Goal: Task Accomplishment & Management: Manage account settings

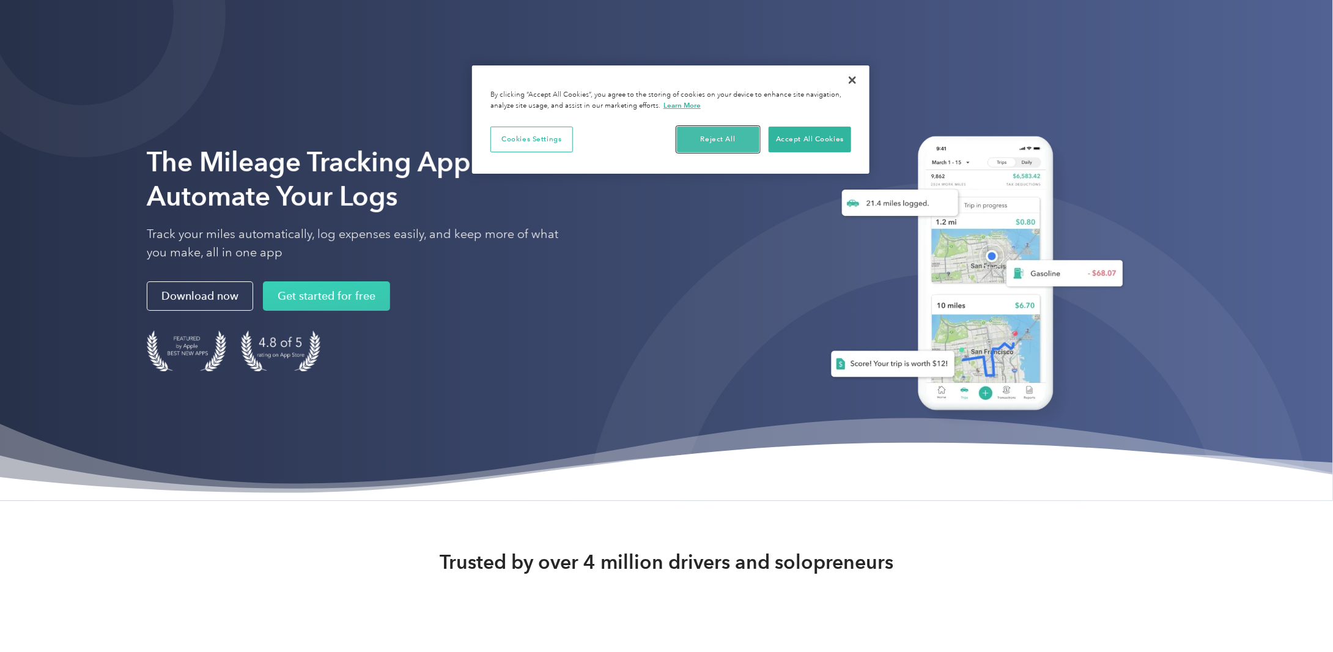
click at [735, 140] on button "Reject All" at bounding box center [718, 140] width 83 height 26
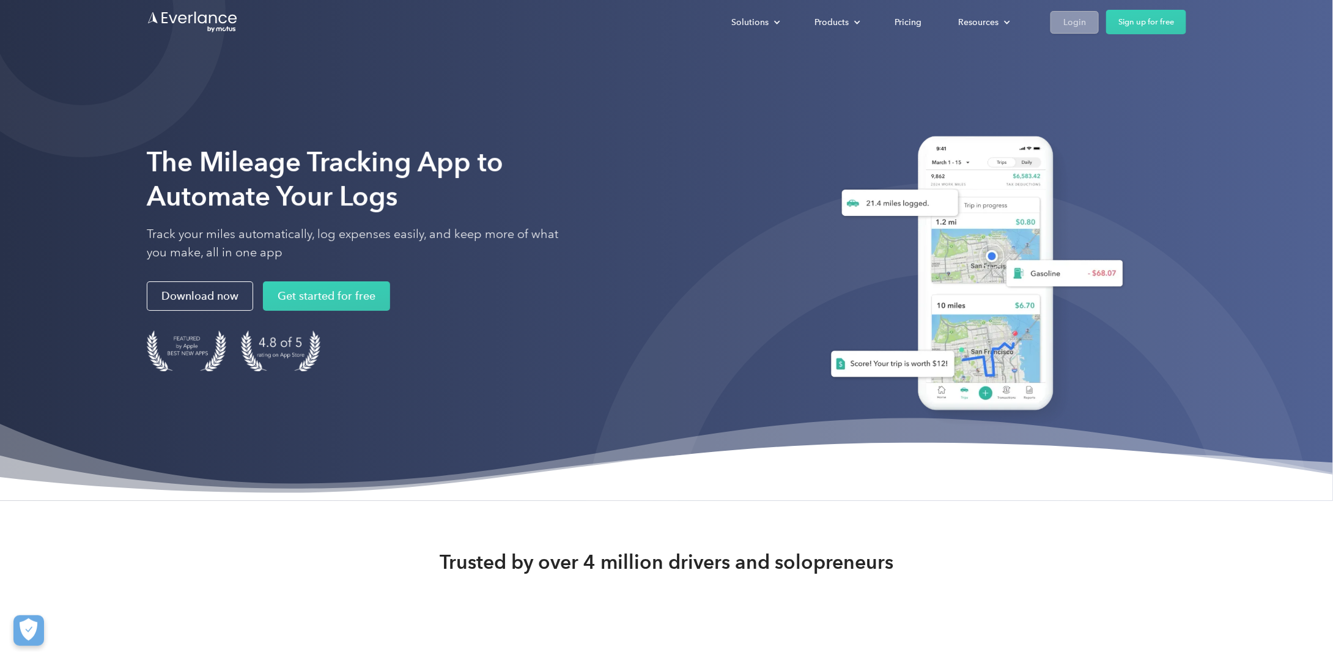
click at [1067, 20] on div "Login" at bounding box center [1075, 22] width 23 height 15
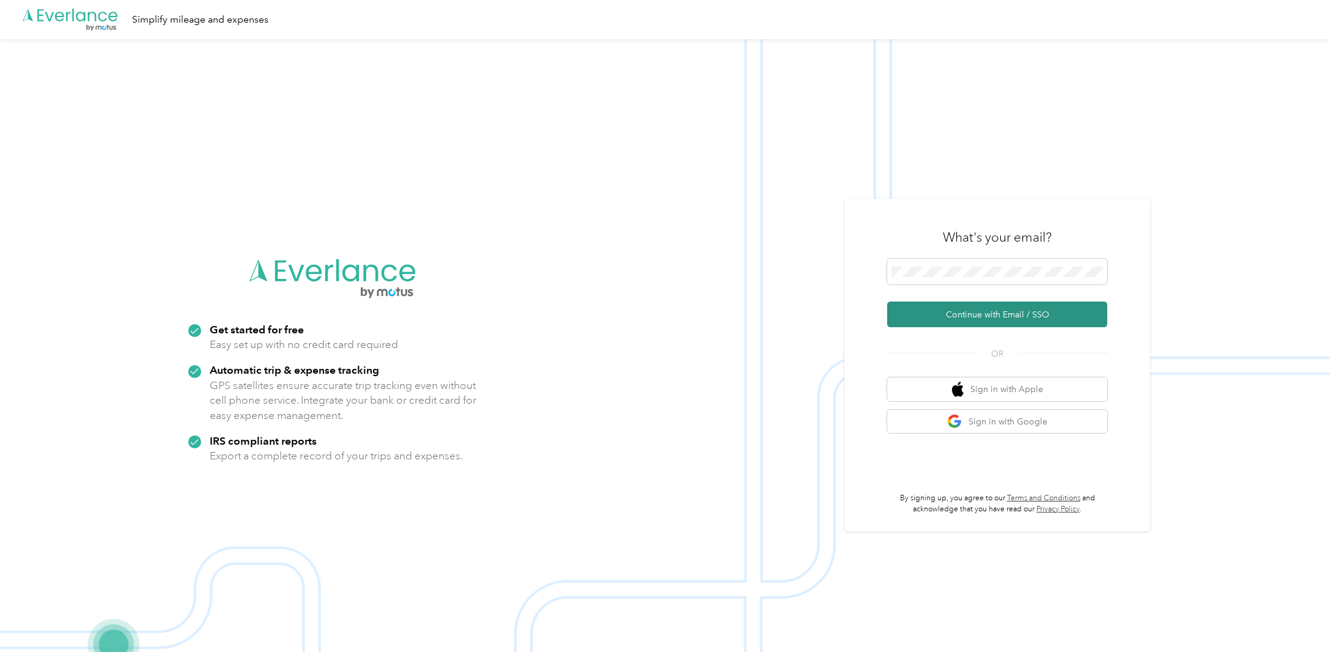
click at [973, 309] on button "Continue with Email / SSO" at bounding box center [998, 315] width 220 height 26
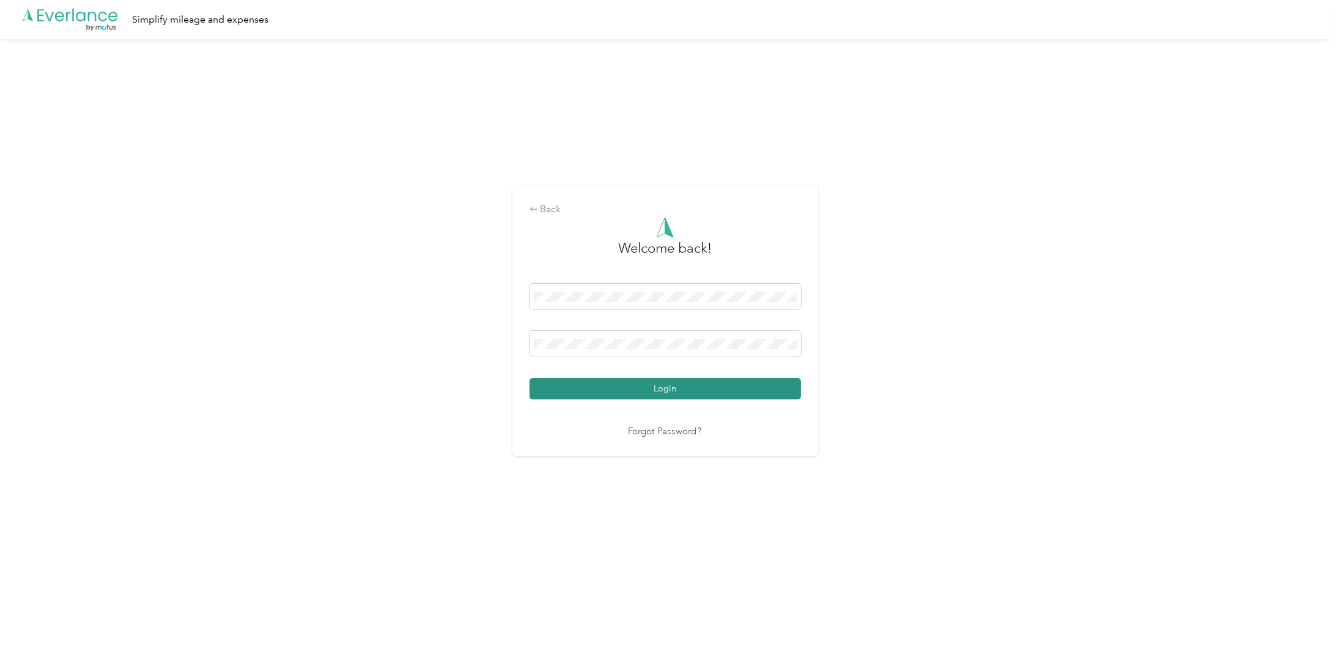
click at [650, 385] on button "Login" at bounding box center [666, 388] width 272 height 21
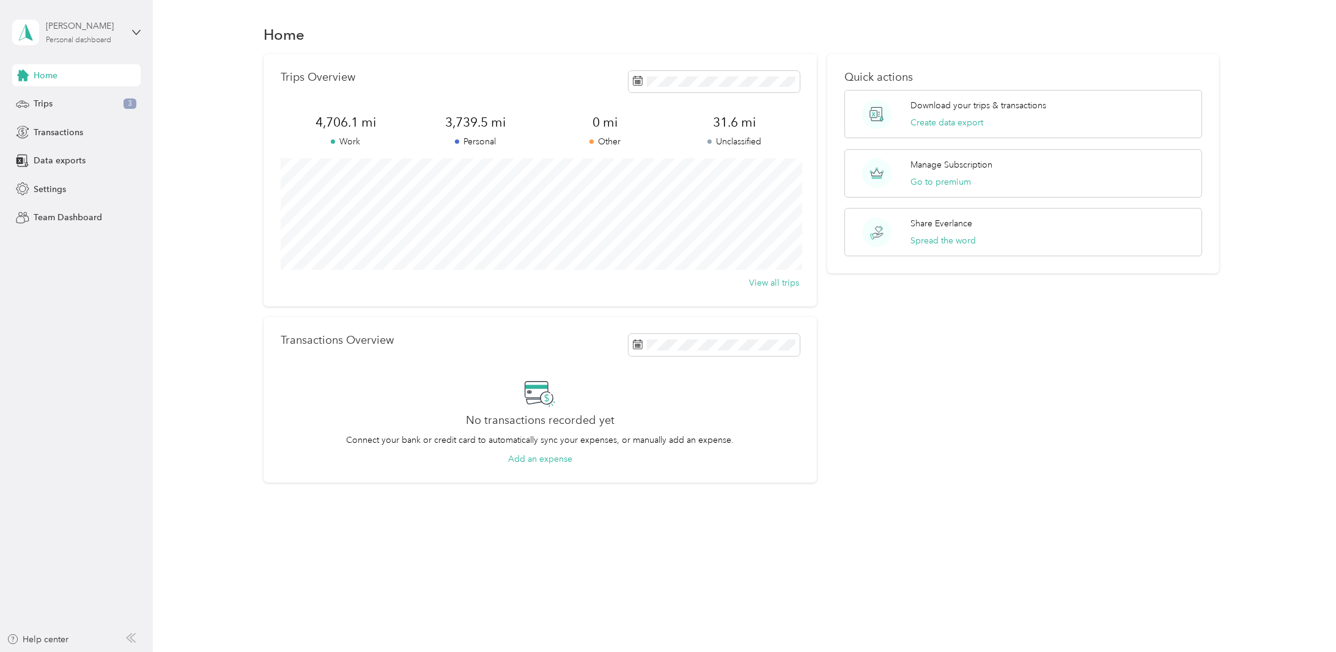
click at [73, 39] on div "Personal dashboard" at bounding box center [78, 40] width 65 height 7
click at [56, 187] on span "Settings" at bounding box center [50, 189] width 32 height 13
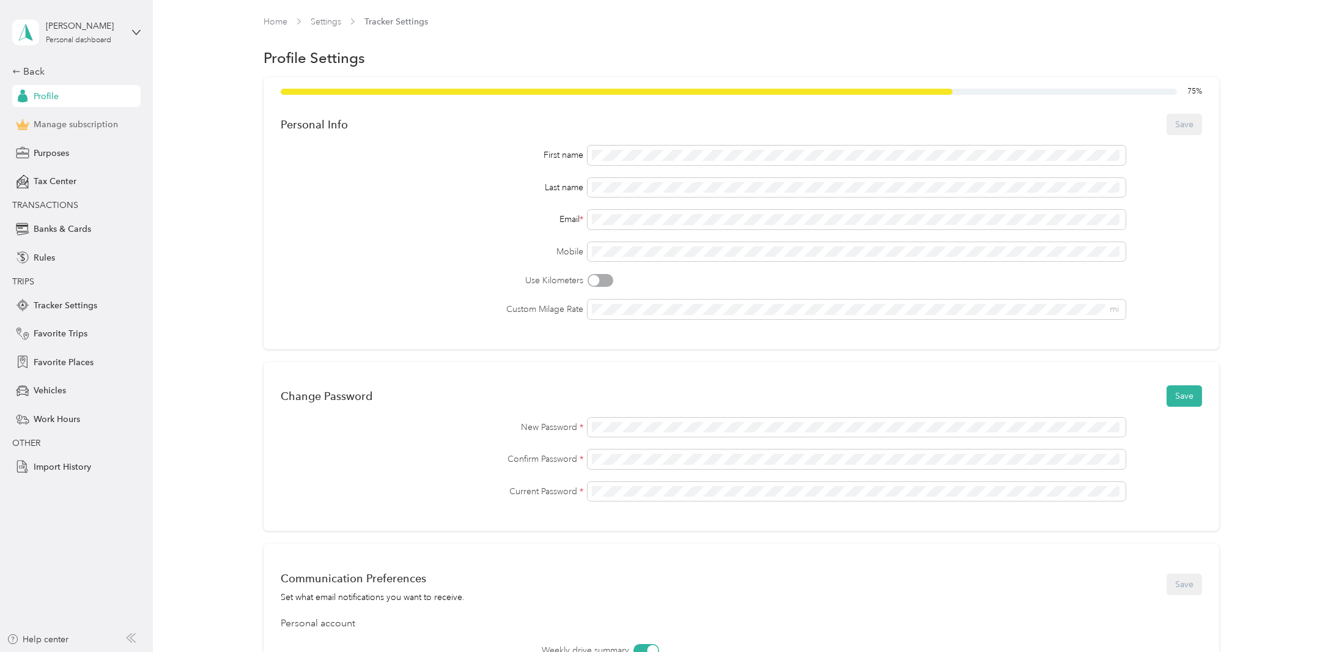
click at [48, 125] on span "Manage subscription" at bounding box center [76, 124] width 84 height 13
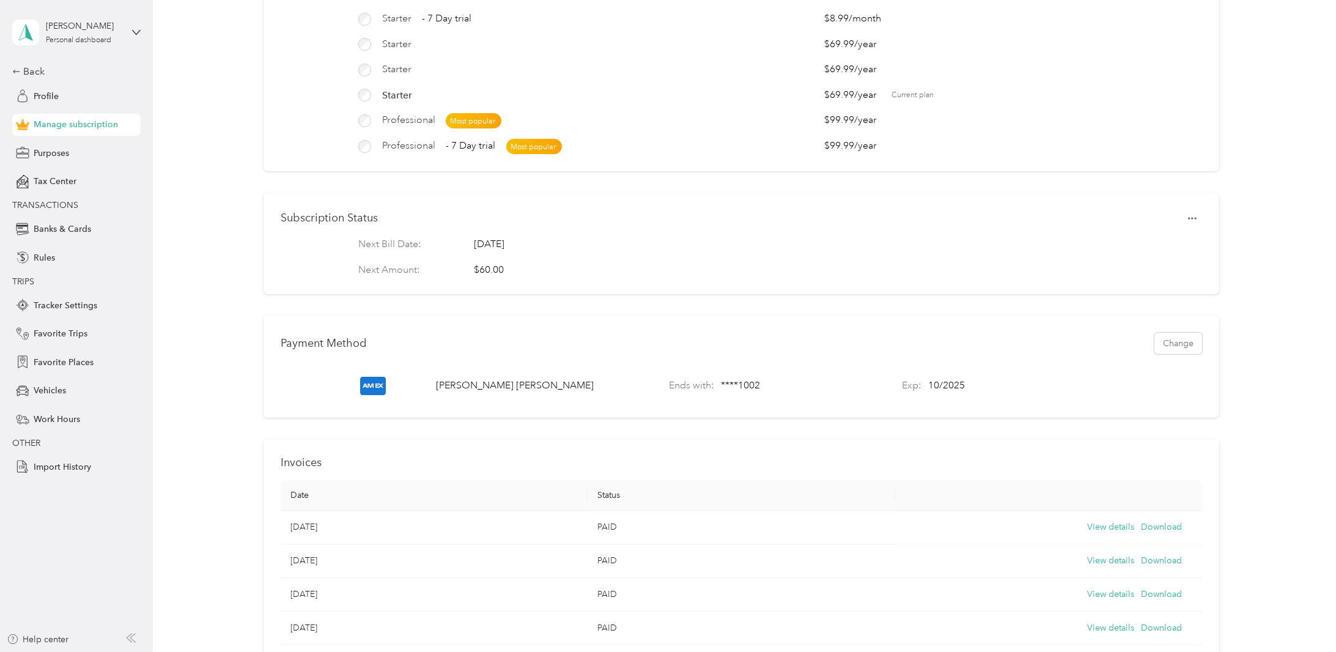
scroll to position [122, 0]
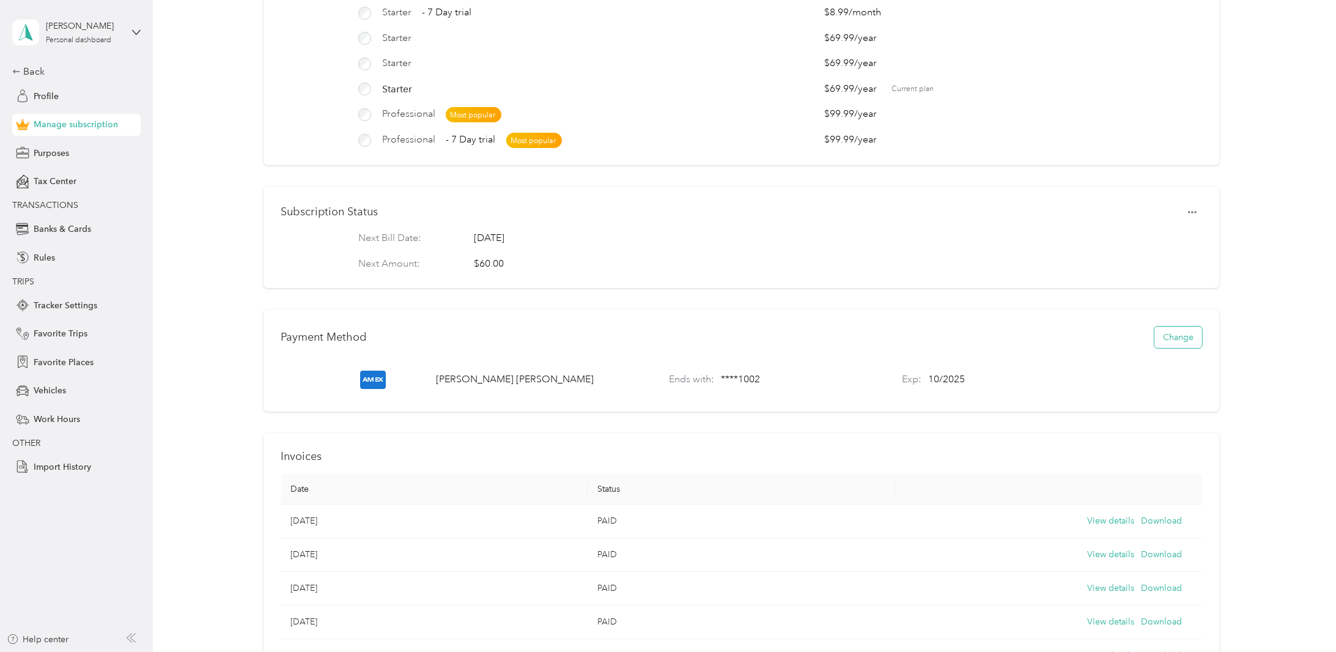
click at [1180, 347] on button "Change" at bounding box center [1179, 337] width 48 height 21
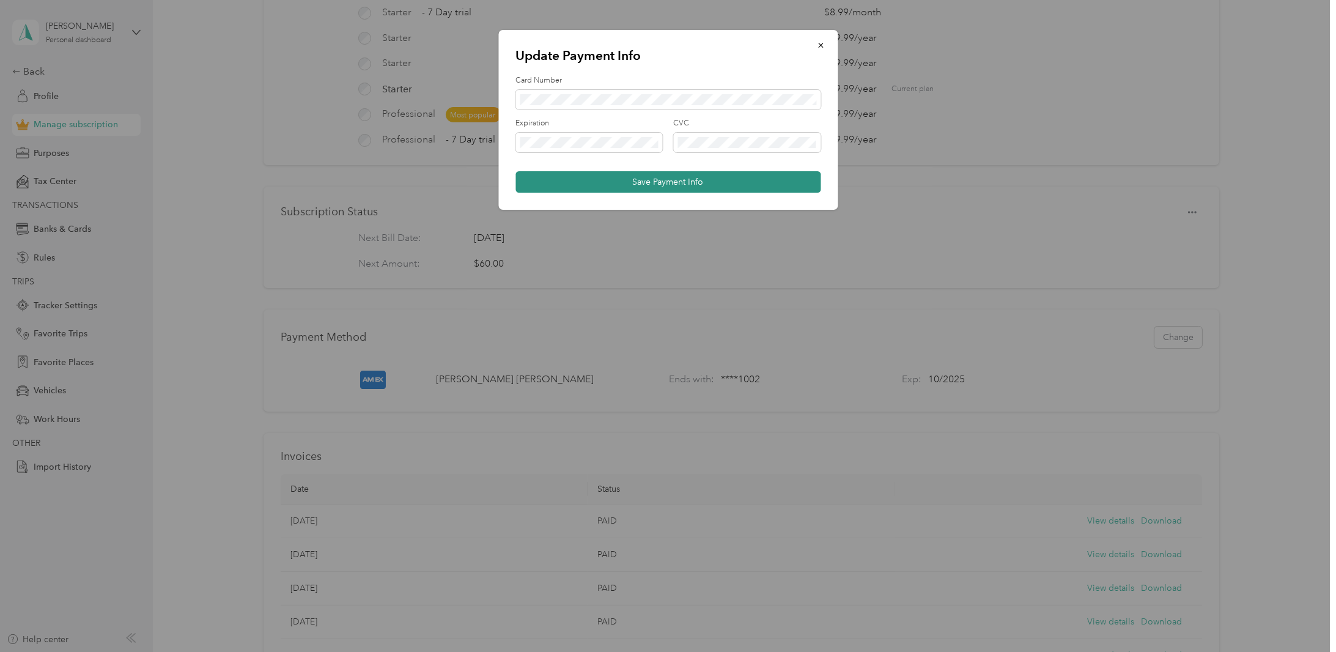
click at [674, 178] on button "Save Payment Info" at bounding box center [668, 181] width 305 height 21
